Goal: Communication & Community: Ask a question

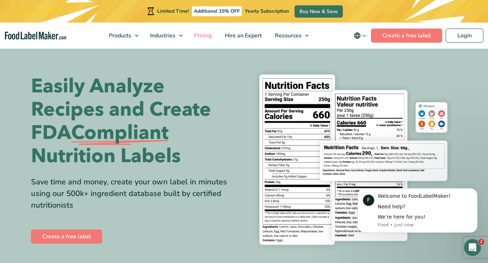
click at [203, 36] on span "Pricing" at bounding box center [202, 36] width 20 height 8
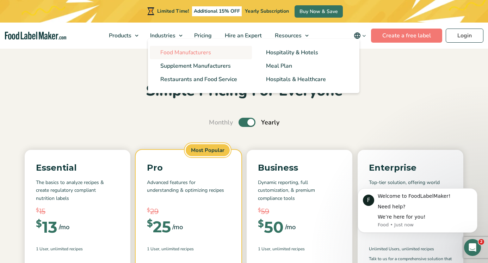
click at [170, 53] on span "Food Manufacturers" at bounding box center [185, 53] width 51 height 8
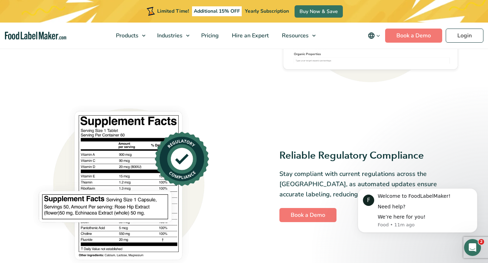
scroll to position [435, 0]
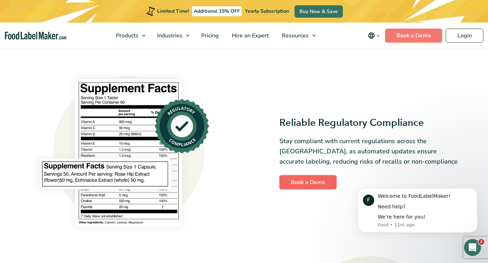
click at [312, 180] on link "Book a Demo" at bounding box center [308, 182] width 57 height 14
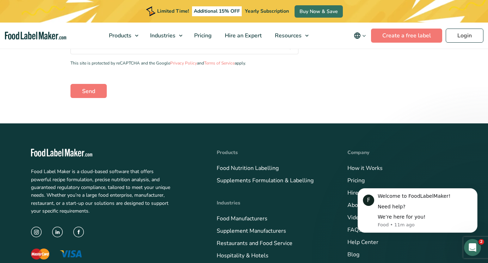
scroll to position [253, 0]
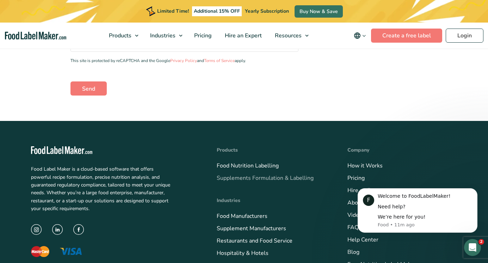
click at [270, 177] on link "Supplements Formulation & Labelling" at bounding box center [265, 178] width 97 height 8
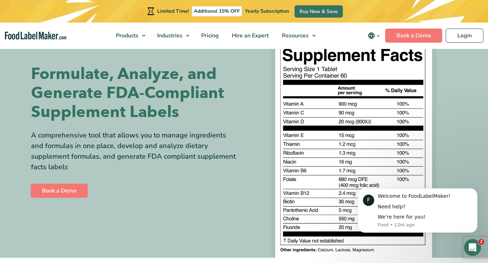
scroll to position [45, 0]
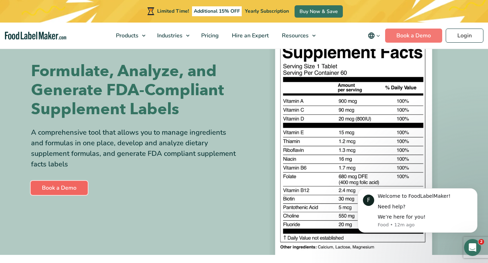
click at [62, 187] on link "Book a Demo" at bounding box center [59, 188] width 57 height 14
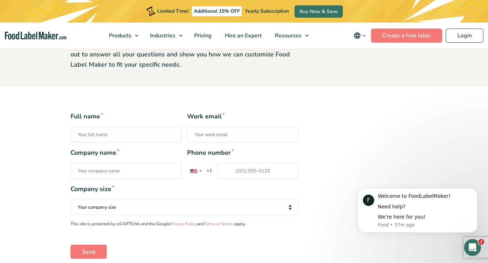
scroll to position [85, 0]
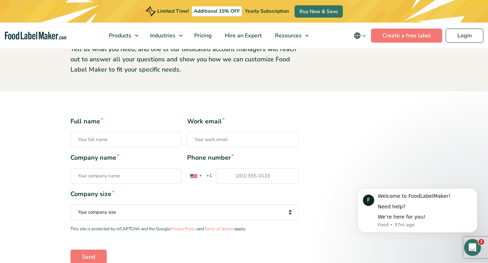
click at [108, 141] on input "Full name *" at bounding box center [126, 140] width 111 height 16
type input "[PERSON_NAME]"
type input "[EMAIL_ADDRESS][DOMAIN_NAME]"
type input "LABORATORIOS ENERXIS SAS"
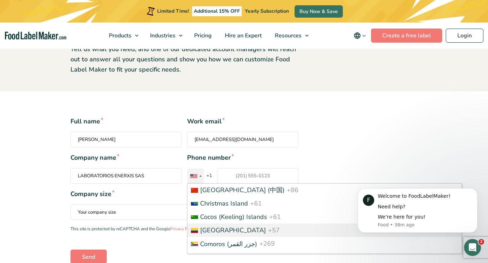
scroll to position [626, 0]
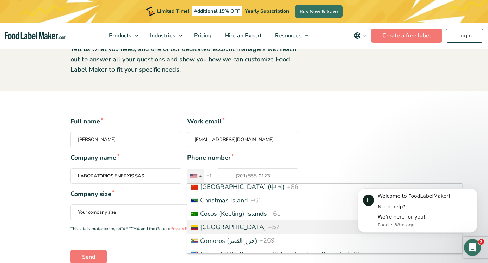
click at [226, 229] on span "[GEOGRAPHIC_DATA]" at bounding box center [233, 227] width 66 height 8
click at [226, 184] on input "Phone number * [GEOGRAPHIC_DATA] +1 [GEOGRAPHIC_DATA] +44 [GEOGRAPHIC_DATA] (‫[…" at bounding box center [257, 176] width 81 height 16
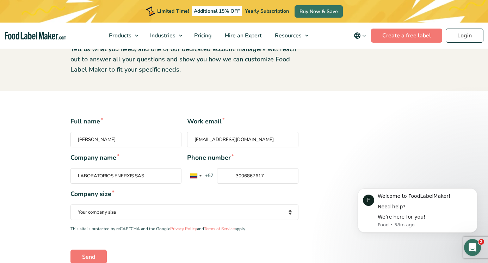
type input "3006867617"
click at [186, 210] on select "Your company size Fewer than 10 Employees 10 to 50 Employees 51 to 500 Employee…" at bounding box center [185, 212] width 228 height 16
select select "10 to 50 Employees"
click at [71, 204] on select "Your company size Fewer than 10 Employees 10 to 50 Employees 51 to 500 Employee…" at bounding box center [185, 212] width 228 height 16
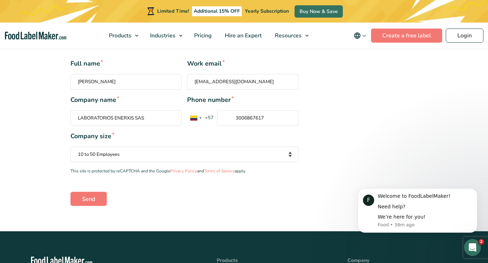
scroll to position [143, 0]
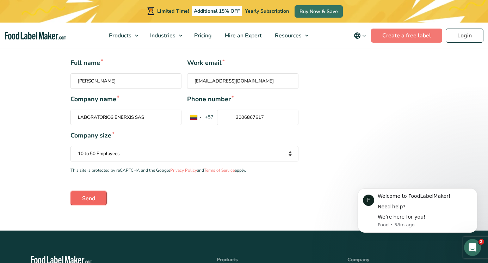
click at [87, 198] on input "Send" at bounding box center [89, 198] width 36 height 14
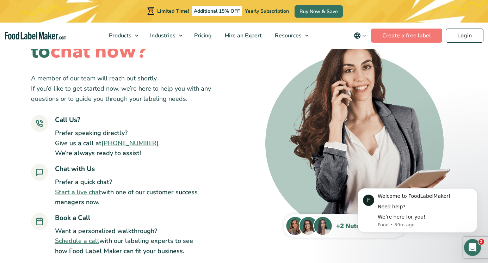
scroll to position [53, 0]
click at [400, 221] on div "Welcome to FoodLabelMaker! Need help? We’re here for you! Food • 43m ago" at bounding box center [425, 210] width 94 height 35
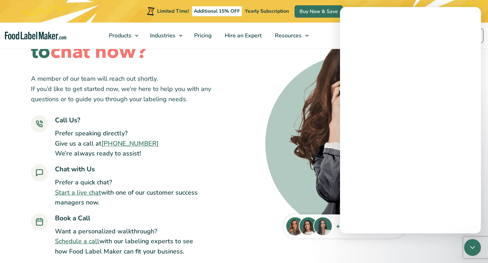
scroll to position [0, 0]
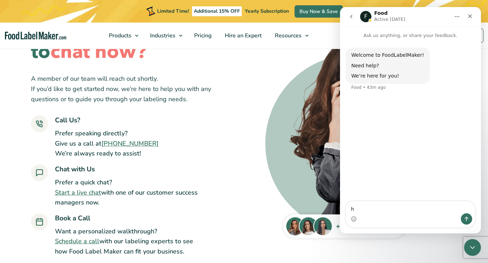
type textarea "hi"
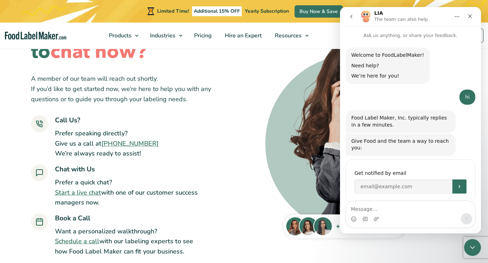
scroll to position [12, 0]
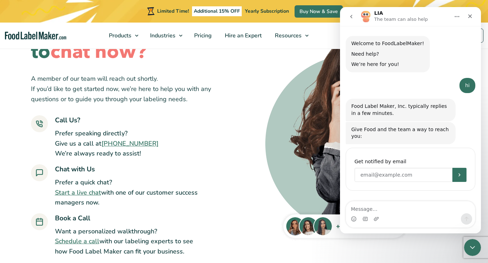
click at [389, 176] on input "Enter your email" at bounding box center [404, 175] width 98 height 14
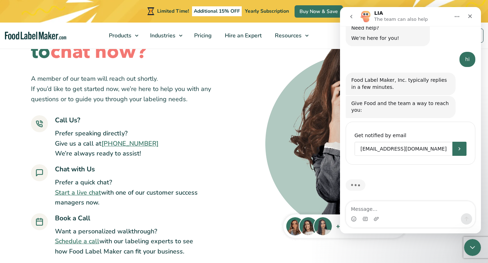
scroll to position [0, 12]
type input "gerenciageneral@laboratoriosenerxis.com.co"
click at [461, 150] on icon "Submit" at bounding box center [460, 149] width 6 height 6
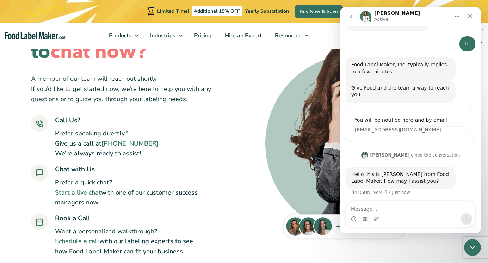
scroll to position [56, 0]
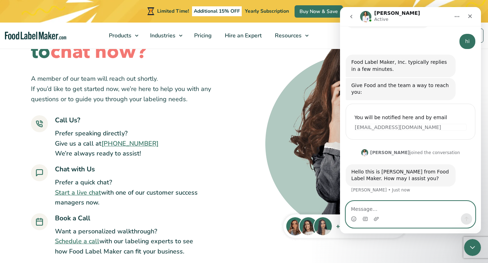
click at [397, 212] on textarea "Message…" at bounding box center [410, 207] width 129 height 12
paste textarea "I run a nutraceutical/food manufacturing lab in Colombia that serves B2B client…"
type textarea "hi Rana, I run a nutraceutical/food manufacturing lab in Colombia that serves B…"
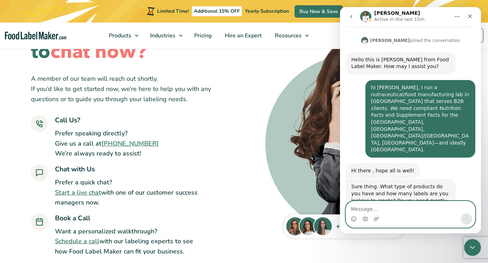
scroll to position [169, 0]
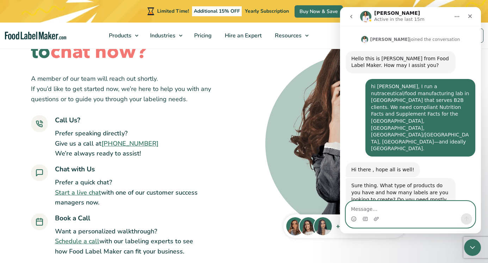
click at [392, 207] on textarea "Message…" at bounding box center [410, 207] width 129 height 12
paste textarea "th"
type textarea "both"
